Goal: Contribute content: Contribute content

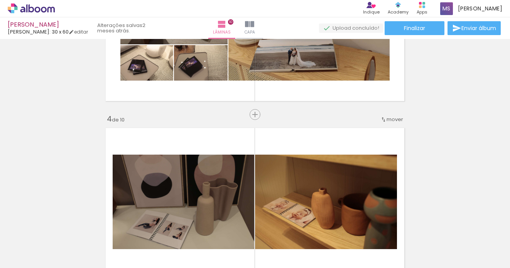
scroll to position [463, 0]
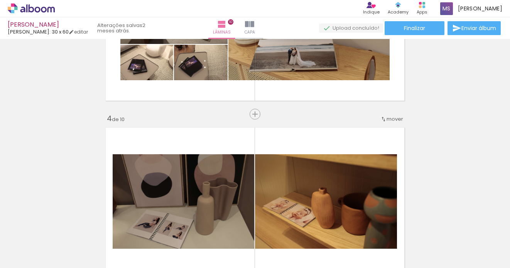
click at [31, 253] on span "Adicionar Fotos" at bounding box center [27, 257] width 23 height 8
click at [0, 0] on input "file" at bounding box center [0, 0] width 0 height 0
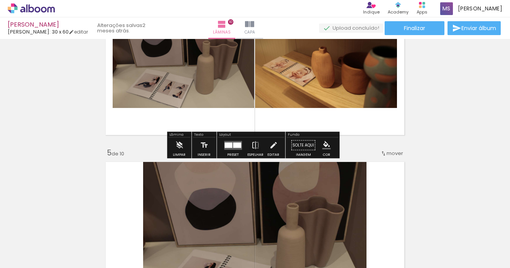
scroll to position [617, 0]
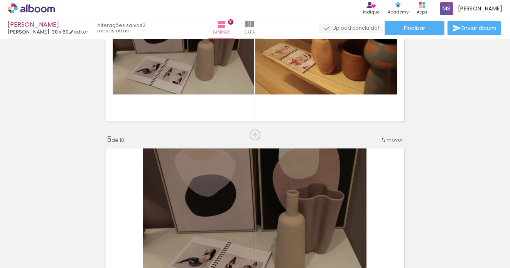
click at [34, 260] on span "Adicionar Fotos" at bounding box center [27, 257] width 23 height 8
click at [0, 0] on input "file" at bounding box center [0, 0] width 0 height 0
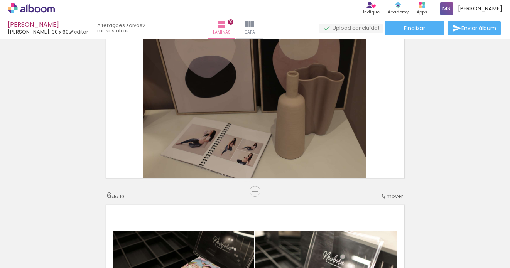
scroll to position [849, 0]
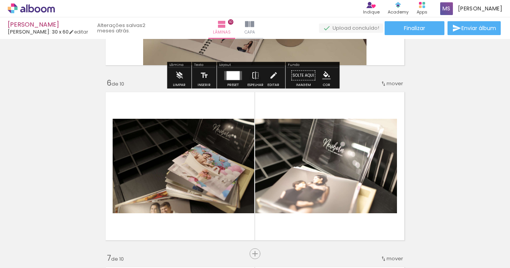
click at [80, 31] on link "editar" at bounding box center [78, 32] width 19 height 7
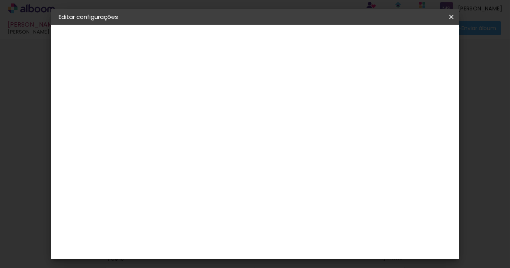
click at [450, 15] on iron-icon at bounding box center [451, 17] width 9 height 8
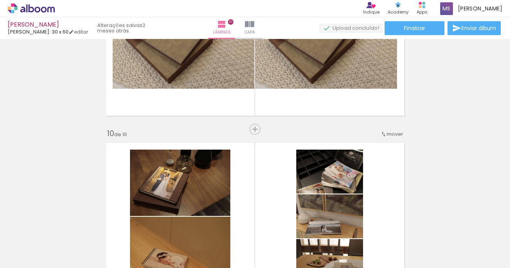
scroll to position [1582, 0]
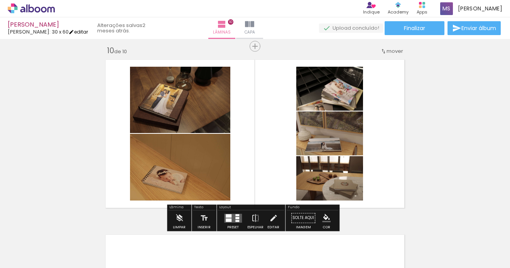
click at [81, 34] on link "editar" at bounding box center [78, 32] width 19 height 7
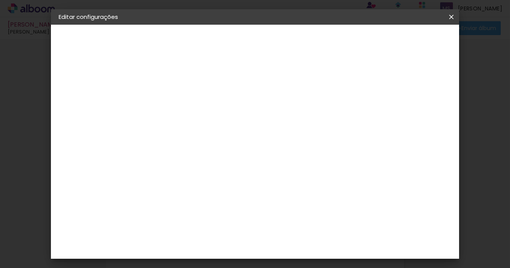
click at [366, 43] on span "Salvar configurações" at bounding box center [343, 43] width 46 height 11
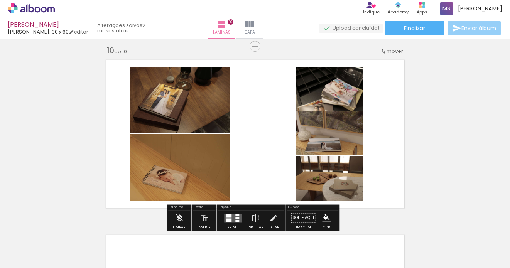
click at [452, 29] on iron-icon at bounding box center [456, 28] width 9 height 9
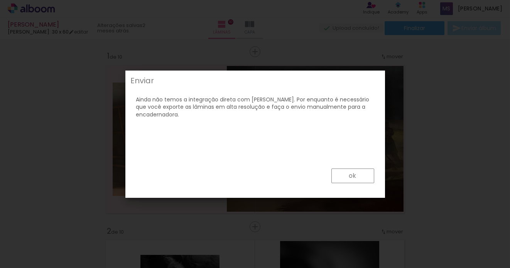
scroll to position [1582, 0]
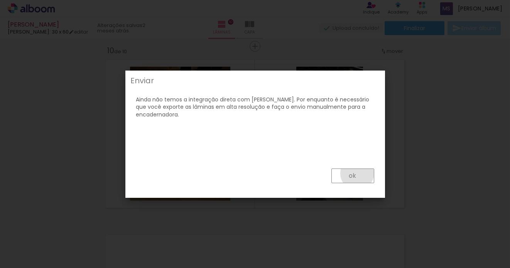
click at [357, 174] on paper-button "ok" at bounding box center [352, 176] width 43 height 15
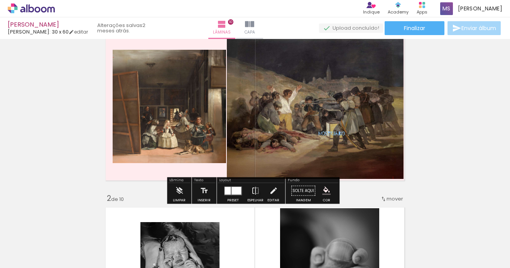
scroll to position [39, 0]
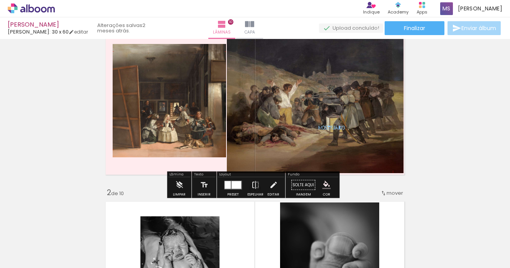
click at [306, 120] on quentale-photo at bounding box center [315, 100] width 177 height 146
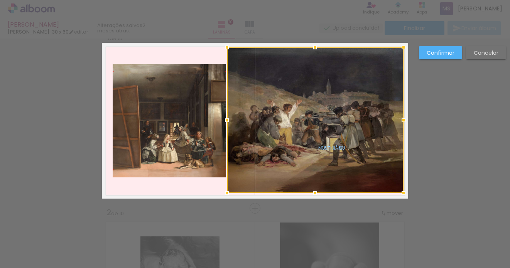
scroll to position [10, 0]
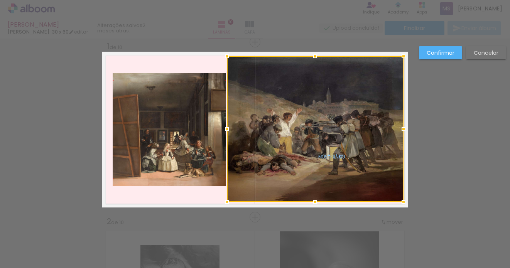
click at [301, 117] on div at bounding box center [315, 129] width 177 height 146
click at [212, 195] on quentale-layouter at bounding box center [255, 130] width 306 height 156
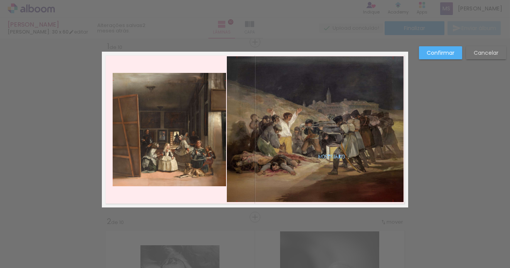
click at [213, 196] on quentale-layouter at bounding box center [255, 130] width 306 height 156
click at [221, 105] on quentale-photo at bounding box center [169, 129] width 113 height 113
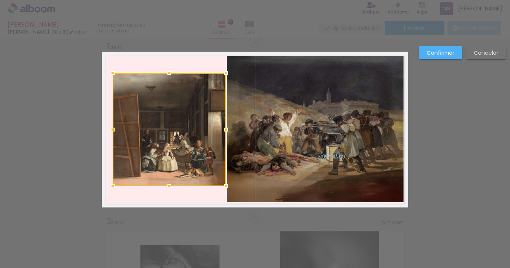
click at [213, 62] on quentale-layouter at bounding box center [255, 130] width 306 height 156
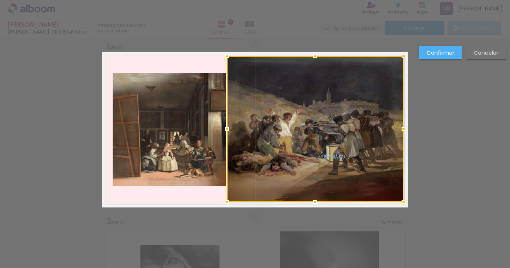
click at [0, 0] on slot "Cancelar" at bounding box center [0, 0] width 0 height 0
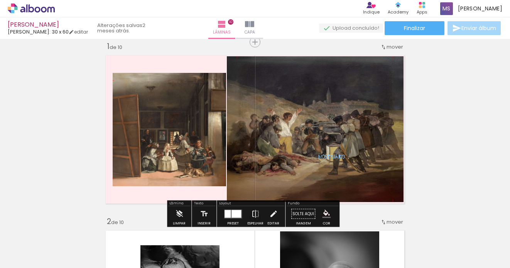
click at [395, 44] on span "mover" at bounding box center [395, 46] width 17 height 7
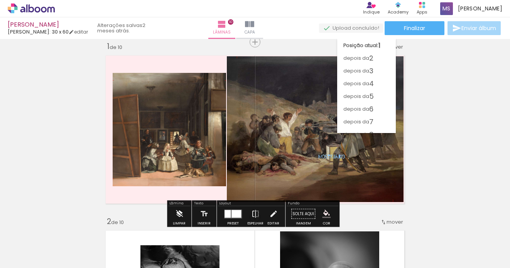
click at [178, 211] on iron-icon at bounding box center [179, 213] width 8 height 15
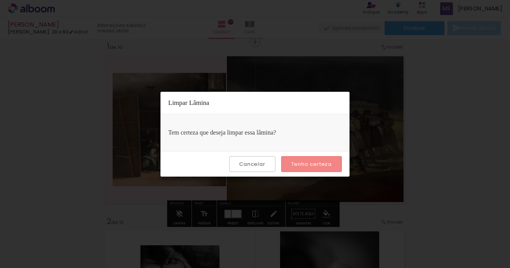
click at [0, 0] on slot "Tenho certeza" at bounding box center [0, 0] width 0 height 0
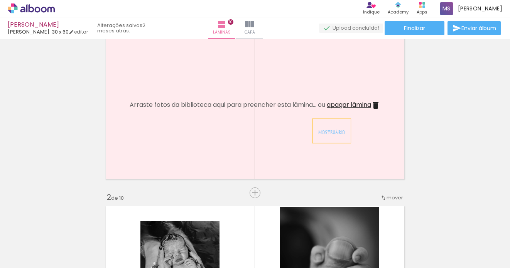
scroll to position [0, 0]
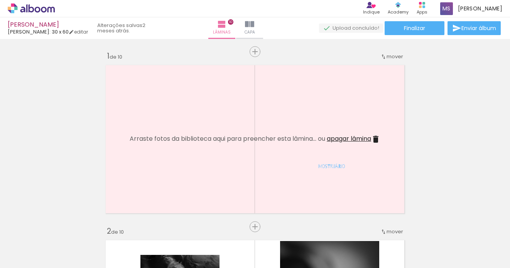
click at [361, 138] on span "apagar lâmina" at bounding box center [349, 138] width 44 height 9
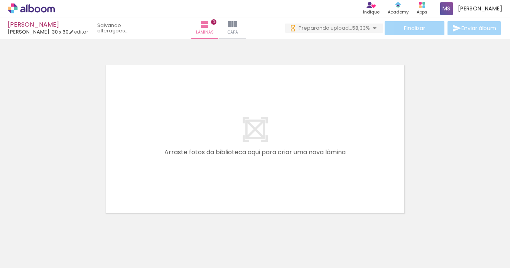
scroll to position [24, 0]
